Goal: Transaction & Acquisition: Book appointment/travel/reservation

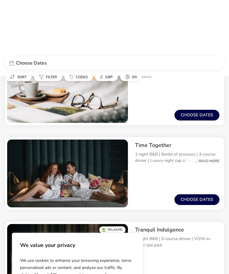
scroll to position [361, 0]
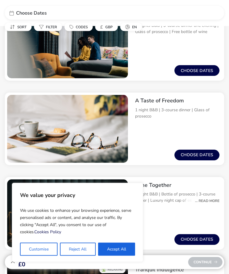
click at [206, 159] on button "Choose dates" at bounding box center [196, 155] width 45 height 11
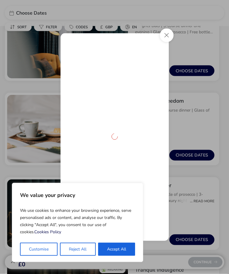
scroll to position [361, 0]
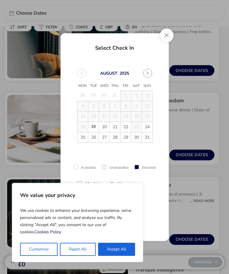
click at [149, 76] on button "Next Month" at bounding box center [147, 73] width 9 height 9
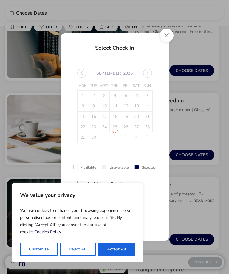
click at [149, 73] on span "[DATE] Mon Tue Wed Thu Fri Sat Sun 1 2 3 4 5 6 7 8 9 10 11 12 13 14 15 16 17 18…" at bounding box center [114, 106] width 75 height 74
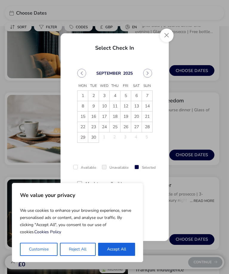
click at [148, 75] on icon "Next Month" at bounding box center [147, 73] width 4 height 4
click at [136, 96] on span "4" at bounding box center [136, 96] width 10 height 10
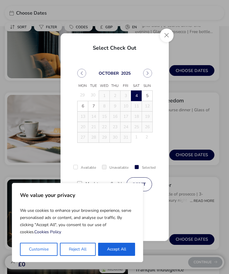
click at [128, 97] on td "3" at bounding box center [125, 96] width 11 height 10
click at [81, 74] on icon "Previous Month" at bounding box center [81, 74] width 2 height 4
click at [151, 73] on button "Next Month" at bounding box center [147, 73] width 9 height 9
click at [127, 98] on td "3" at bounding box center [125, 96] width 11 height 10
click at [126, 95] on td "3" at bounding box center [125, 96] width 11 height 10
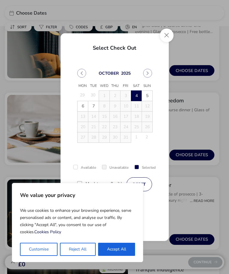
click at [128, 95] on td "3" at bounding box center [125, 96] width 11 height 10
click at [146, 98] on span "5" at bounding box center [147, 96] width 10 height 10
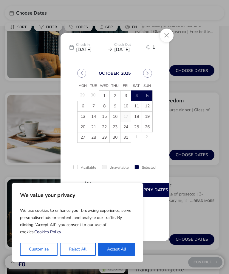
click at [125, 254] on button "Accept All" at bounding box center [116, 249] width 37 height 13
checkbox input "true"
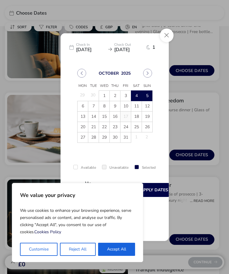
checkbox input "true"
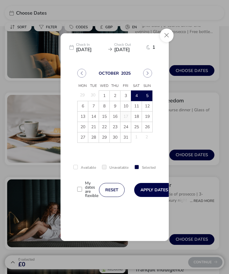
click at [153, 191] on button "Apply Dates" at bounding box center [154, 190] width 40 height 14
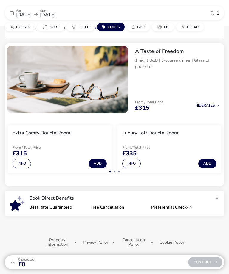
scroll to position [43, 0]
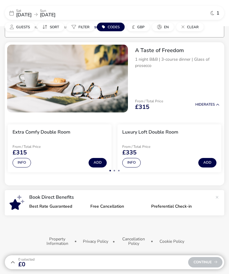
click at [23, 26] on span "Guests" at bounding box center [23, 27] width 14 height 5
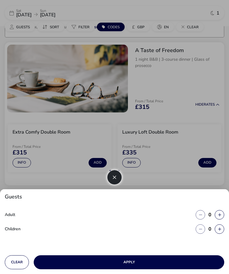
click at [215, 214] on button "button" at bounding box center [220, 215] width 10 height 10
click at [221, 216] on icon "button" at bounding box center [219, 215] width 3 height 4
click at [220, 216] on icon "button" at bounding box center [219, 215] width 3 height 4
click at [221, 215] on icon "button" at bounding box center [219, 215] width 3 height 4
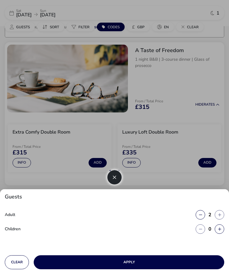
click at [219, 216] on icon "button" at bounding box center [219, 215] width 3 height 4
click at [205, 213] on button "button" at bounding box center [200, 215] width 10 height 10
click at [16, 263] on button "Clear" at bounding box center [17, 263] width 24 height 14
type input "0"
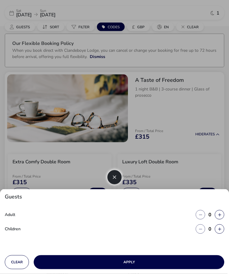
scroll to position [24, 0]
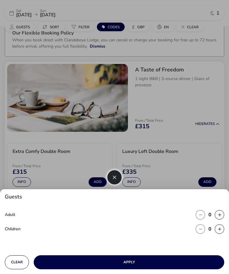
click at [116, 180] on icon "button" at bounding box center [114, 178] width 4 height 4
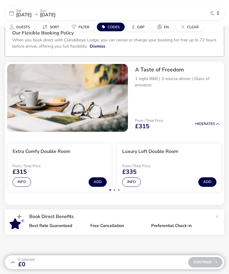
scroll to position [0, 0]
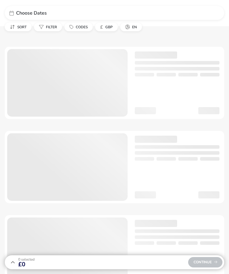
scroll to position [240, 0]
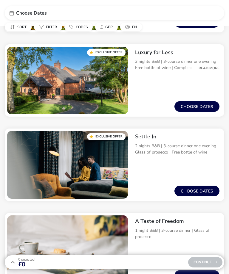
click at [60, 11] on div "Choose Dates" at bounding box center [116, 13] width 201 height 5
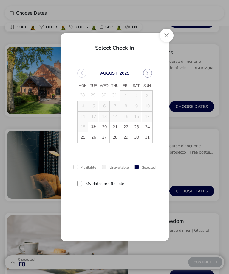
click at [149, 76] on button "Next Month" at bounding box center [147, 73] width 9 height 9
click at [147, 74] on icon "Next Month" at bounding box center [147, 73] width 4 height 4
click at [129, 95] on span "3" at bounding box center [126, 96] width 10 height 10
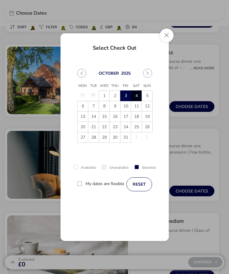
click at [139, 96] on span "4" at bounding box center [136, 96] width 10 height 10
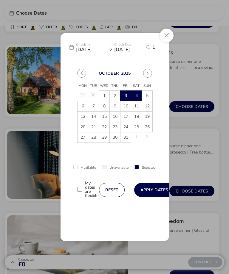
click at [153, 194] on button "Apply Dates" at bounding box center [154, 190] width 40 height 14
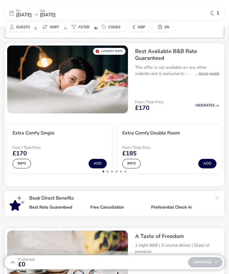
scroll to position [42, 0]
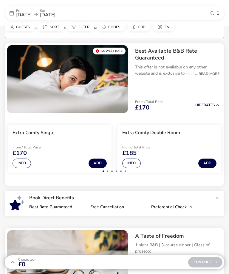
click at [23, 26] on span "Guests" at bounding box center [23, 27] width 14 height 5
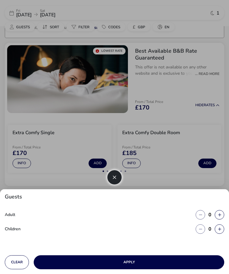
click at [217, 218] on button "button" at bounding box center [220, 215] width 10 height 10
click at [217, 217] on button "button" at bounding box center [220, 215] width 10 height 10
type input "2"
click at [221, 216] on icon "button" at bounding box center [219, 215] width 3 height 4
click at [221, 215] on icon "button" at bounding box center [219, 215] width 3 height 4
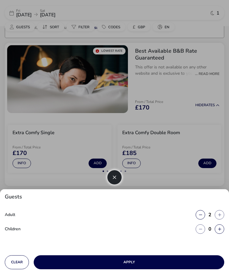
click at [223, 215] on button "button" at bounding box center [220, 215] width 10 height 10
click at [223, 216] on button "button" at bounding box center [220, 215] width 10 height 10
click at [222, 216] on button "button" at bounding box center [220, 215] width 10 height 10
click at [220, 217] on button "button" at bounding box center [220, 215] width 10 height 10
click at [198, 264] on button "Apply" at bounding box center [129, 263] width 190 height 14
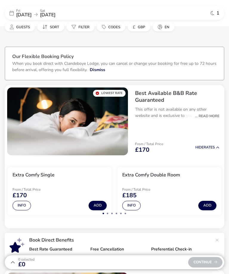
scroll to position [42, 0]
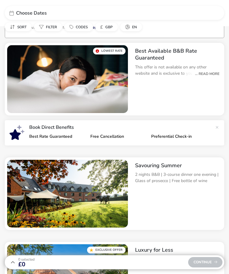
click at [27, 7] on div "Choose Dates" at bounding box center [114, 13] width 219 height 14
